Goal: Task Accomplishment & Management: Complete application form

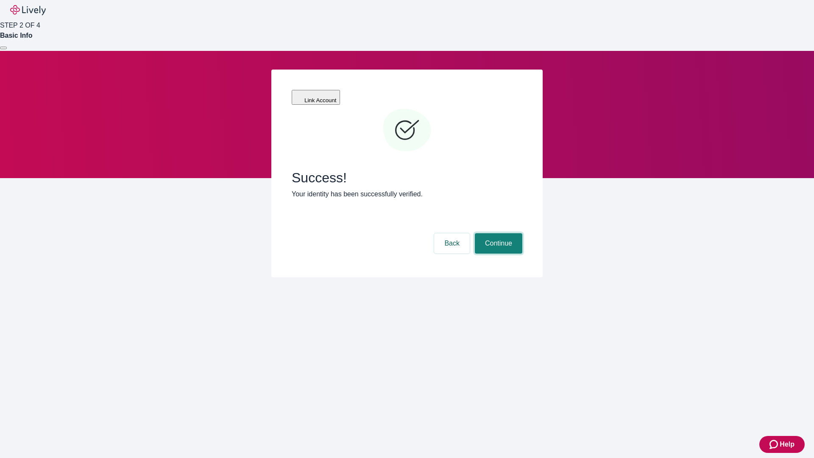
click at [497, 233] on button "Continue" at bounding box center [498, 243] width 47 height 20
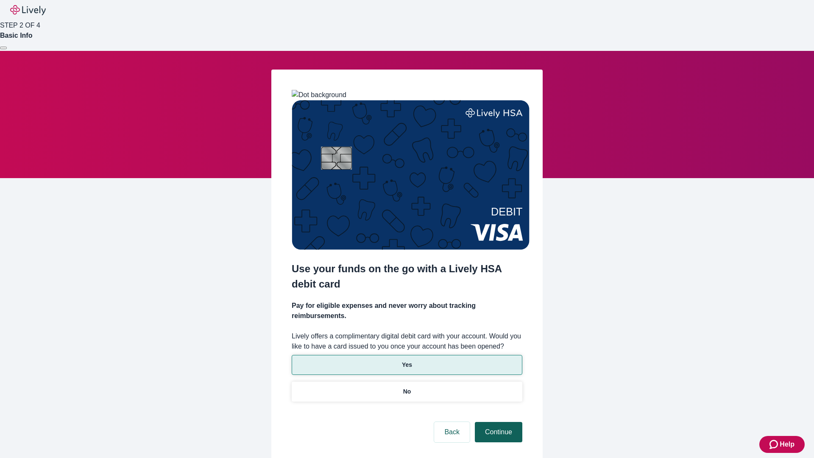
click at [406, 387] on p "No" at bounding box center [407, 391] width 8 height 9
click at [497, 422] on button "Continue" at bounding box center [498, 432] width 47 height 20
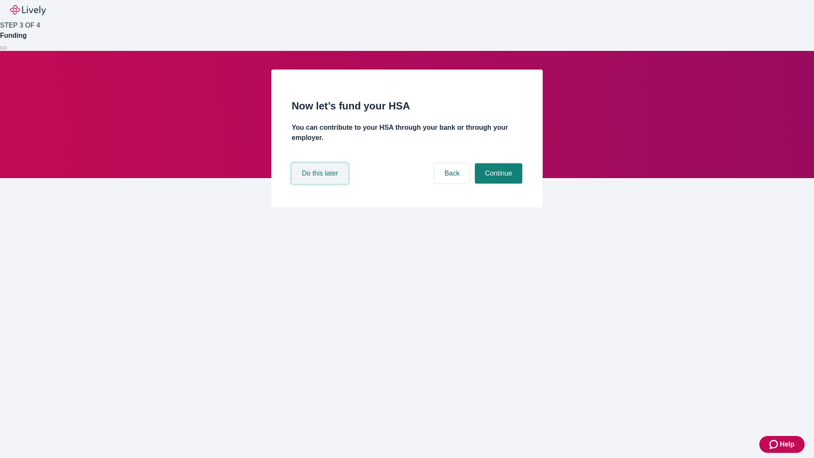
click at [321, 183] on button "Do this later" at bounding box center [320, 173] width 56 height 20
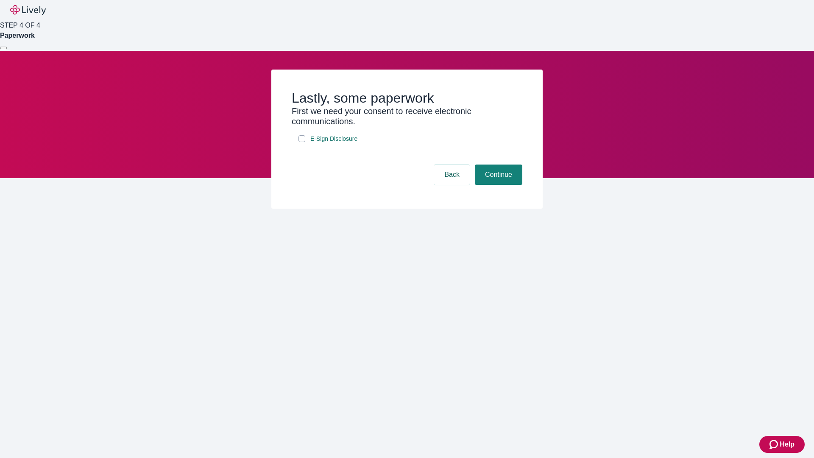
click at [302, 142] on input "E-Sign Disclosure" at bounding box center [301, 138] width 7 height 7
checkbox input "true"
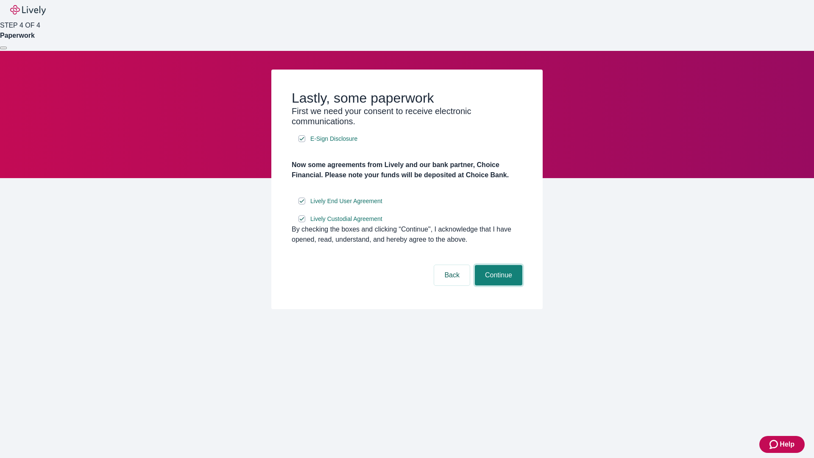
click at [497, 285] on button "Continue" at bounding box center [498, 275] width 47 height 20
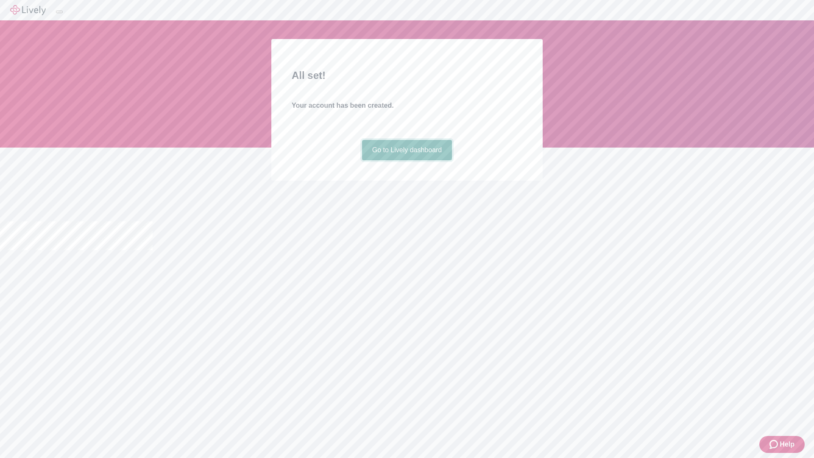
click at [406, 160] on link "Go to Lively dashboard" at bounding box center [407, 150] width 90 height 20
